Goal: Information Seeking & Learning: Learn about a topic

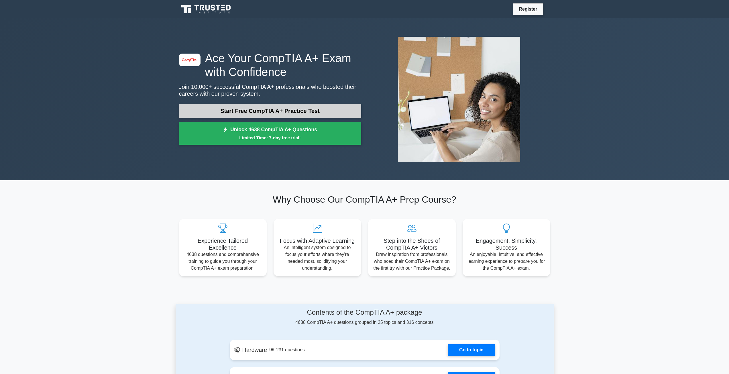
click at [267, 114] on link "Start Free CompTIA A+ Practice Test" at bounding box center [270, 111] width 182 height 14
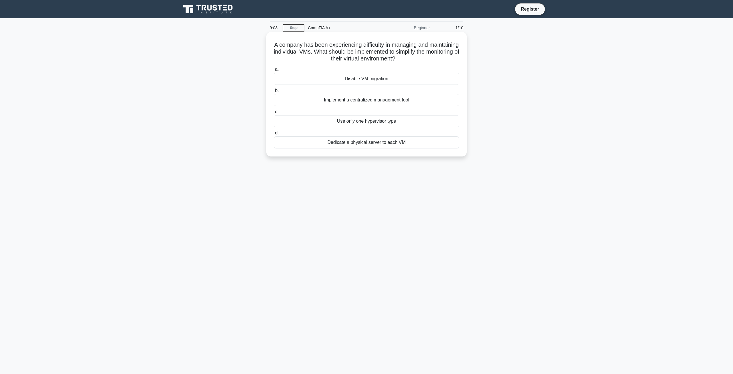
click at [415, 100] on div "Implement a centralized management tool" at bounding box center [367, 100] width 186 height 12
click at [274, 93] on input "b. Implement a centralized management tool" at bounding box center [274, 91] width 0 height 4
click at [356, 79] on div "GPU dedicated liquid cooler" at bounding box center [367, 79] width 186 height 12
click at [274, 71] on input "a. GPU dedicated liquid cooler" at bounding box center [274, 70] width 0 height 4
click at [412, 100] on div "Ensure the speaker is in pairing mode." at bounding box center [367, 100] width 186 height 12
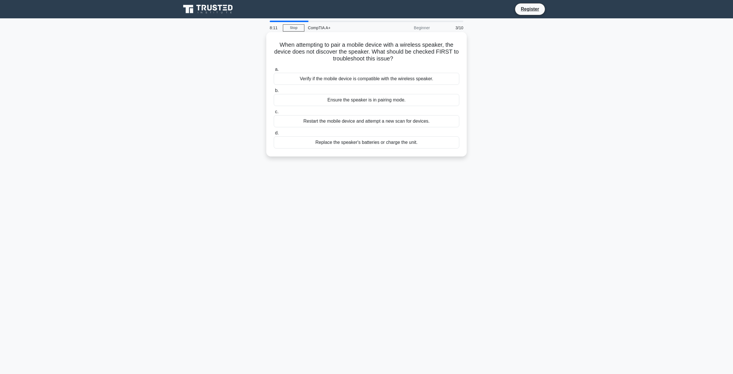
click at [274, 93] on input "b. Ensure the speaker is in pairing mode." at bounding box center [274, 91] width 0 height 4
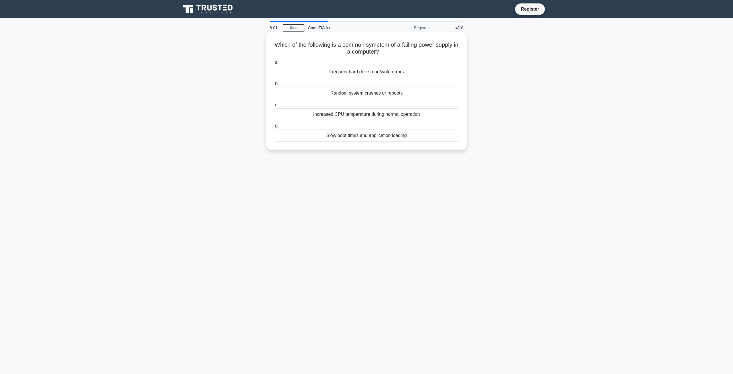
click at [380, 92] on div "Random system crashes or reboots" at bounding box center [367, 93] width 186 height 12
click at [274, 86] on input "b. Random system crashes or reboots" at bounding box center [274, 84] width 0 height 4
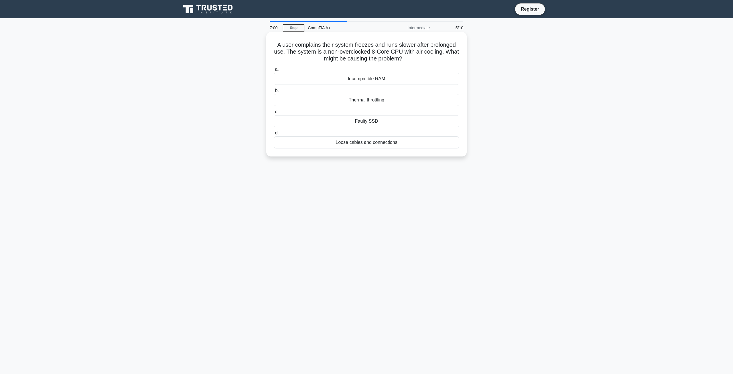
click at [382, 123] on div "Faulty SSD" at bounding box center [367, 121] width 186 height 12
click at [274, 114] on input "c. Faulty SSD" at bounding box center [274, 112] width 0 height 4
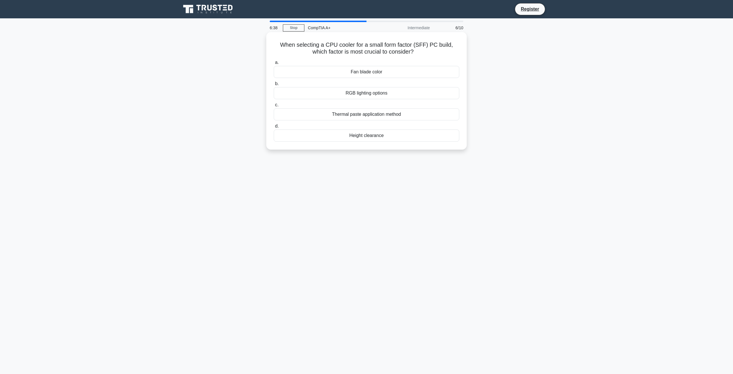
click at [372, 137] on div "Height clearance" at bounding box center [367, 135] width 186 height 12
click at [274, 128] on input "d. Height clearance" at bounding box center [274, 126] width 0 height 4
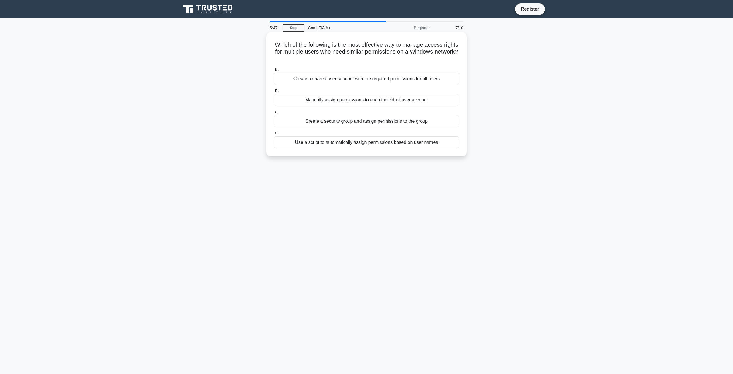
click at [372, 120] on div "Create a security group and assign permissions to the group" at bounding box center [367, 121] width 186 height 12
click at [274, 114] on input "c. Create a security group and assign permissions to the group" at bounding box center [274, 112] width 0 height 4
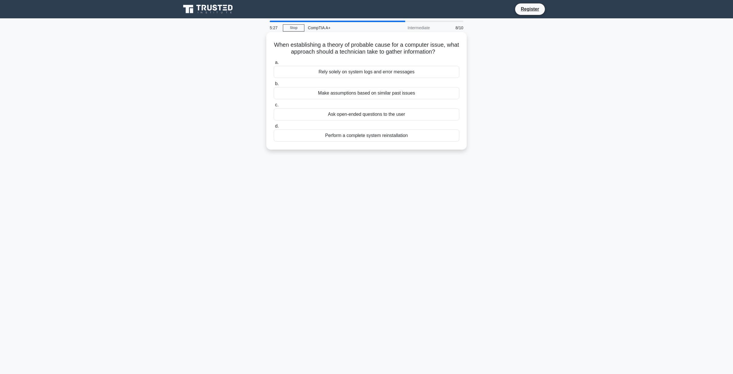
click at [363, 115] on div "Ask open-ended questions to the user" at bounding box center [367, 114] width 186 height 12
click at [274, 107] on input "c. Ask open-ended questions to the user" at bounding box center [274, 105] width 0 height 4
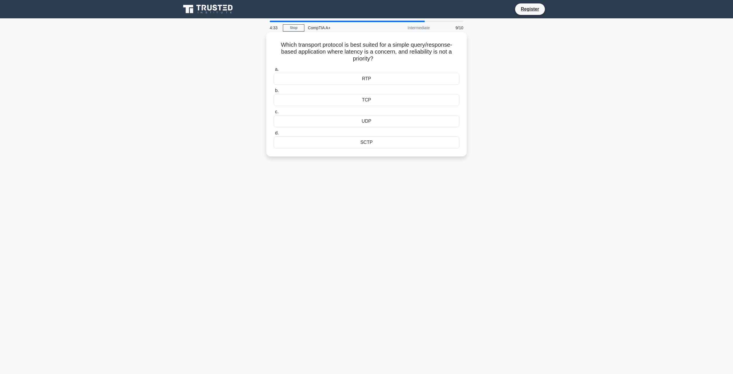
click at [364, 101] on div "TCP" at bounding box center [367, 100] width 186 height 12
click at [274, 93] on input "b. TCP" at bounding box center [274, 91] width 0 height 4
click at [367, 122] on div "Incident report frequency" at bounding box center [367, 121] width 186 height 12
click at [274, 114] on input "c. Incident report frequency" at bounding box center [274, 112] width 0 height 4
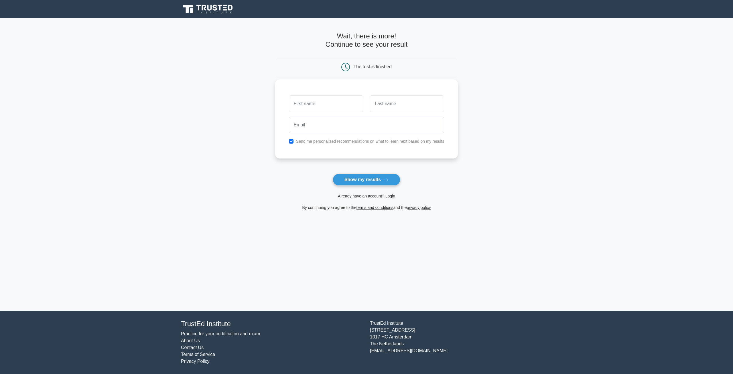
click at [334, 109] on input "text" at bounding box center [326, 103] width 74 height 17
type input "joshua"
type input "de jager"
